Goal: Transaction & Acquisition: Book appointment/travel/reservation

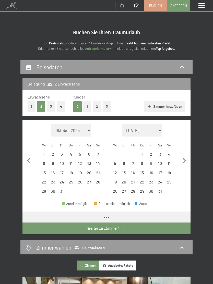
select select "[DATE]"
click at [183, 158] on icon "button" at bounding box center [184, 160] width 3 height 5
select select "[DATE]"
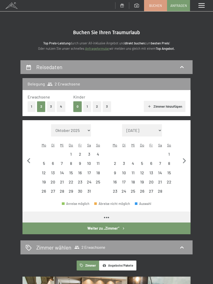
select select "[DATE]"
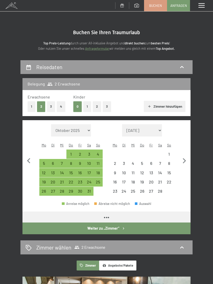
select select "[DATE]"
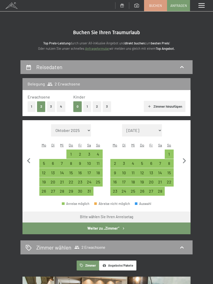
click at [162, 161] on div "7" at bounding box center [160, 165] width 8 height 8
select select "[DATE]"
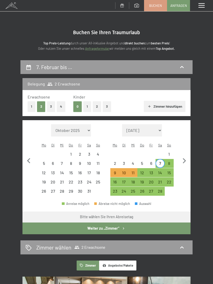
click at [159, 171] on div "14" at bounding box center [160, 175] width 8 height 8
select select "[DATE]"
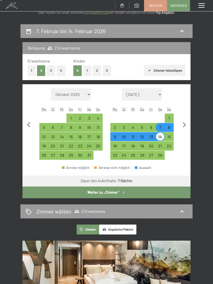
scroll to position [33, 0]
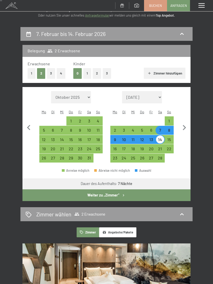
click at [170, 128] on div "8" at bounding box center [169, 132] width 8 height 8
select select "[DATE]"
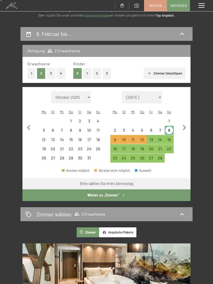
click at [168, 137] on div "15" at bounding box center [169, 141] width 8 height 8
select select "[DATE]"
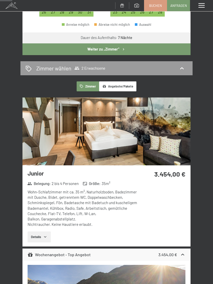
scroll to position [181, 0]
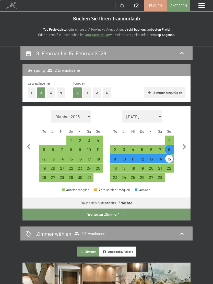
click at [182, 142] on icon "button" at bounding box center [184, 147] width 11 height 11
select select "[DATE]"
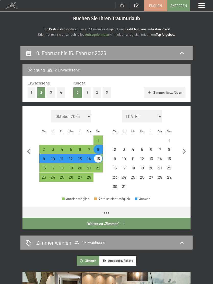
select select "[DATE]"
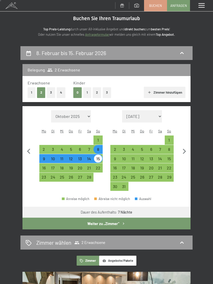
click at [162, 166] on div "21" at bounding box center [160, 170] width 8 height 8
select select "[DATE]"
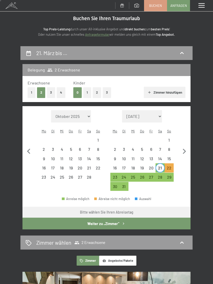
click at [162, 175] on div "28" at bounding box center [160, 179] width 8 height 8
select select "[DATE]"
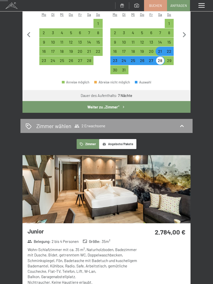
scroll to position [130, 0]
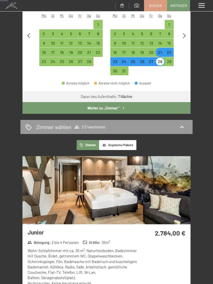
click at [168, 50] on div "22" at bounding box center [169, 54] width 8 height 8
select select "[DATE]"
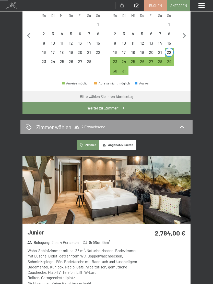
click at [168, 59] on div "29" at bounding box center [169, 63] width 8 height 8
select select "[DATE]"
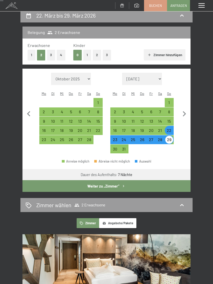
scroll to position [51, 0]
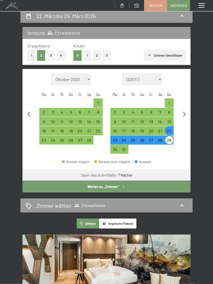
select select "[DATE]"
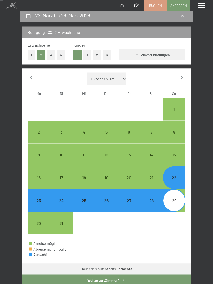
scroll to position [51, 0]
select select "[DATE]"
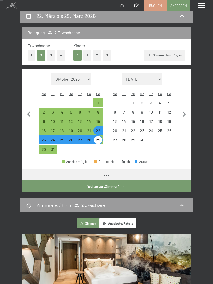
select select "[DATE]"
